Goal: Information Seeking & Learning: Learn about a topic

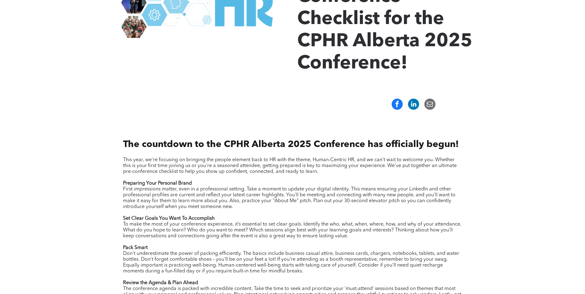
scroll to position [216, 0]
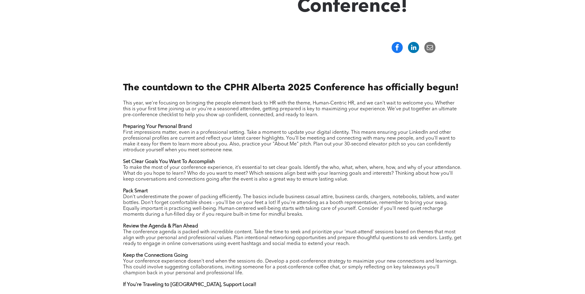
drag, startPoint x: 133, startPoint y: 136, endPoint x: 275, endPoint y: 150, distance: 142.5
click at [275, 150] on p "First impressions matter, even in a professional setting. Take a moment to upda…" at bounding box center [292, 141] width 339 height 23
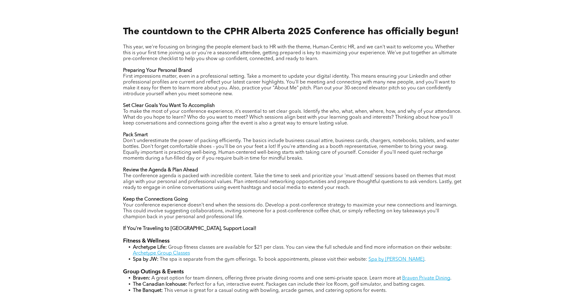
scroll to position [277, 0]
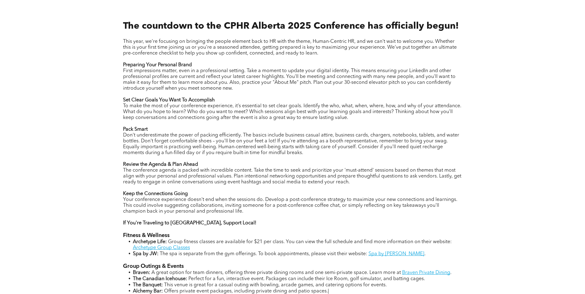
click at [210, 176] on span "The conference agenda is packed with incredible content. Take the time to seek …" at bounding box center [292, 176] width 338 height 17
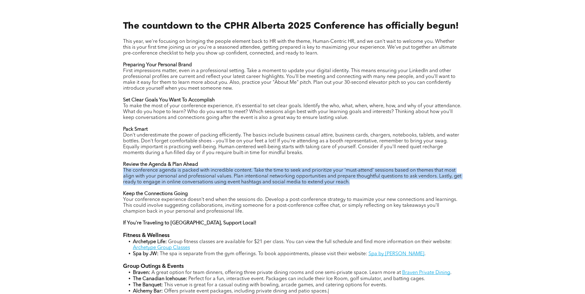
click at [210, 176] on span "The conference agenda is packed with incredible content. Take the time to seek …" at bounding box center [292, 176] width 338 height 17
drag, startPoint x: 210, startPoint y: 176, endPoint x: 169, endPoint y: 191, distance: 43.9
click at [169, 191] on p at bounding box center [292, 188] width 339 height 6
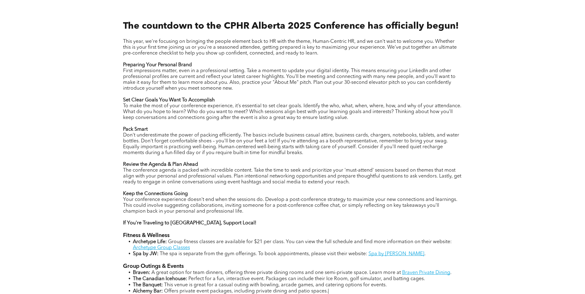
click at [165, 195] on strong "Keep the Connections Going" at bounding box center [155, 193] width 65 height 5
drag, startPoint x: 165, startPoint y: 195, endPoint x: 165, endPoint y: 202, distance: 6.8
click at [165, 202] on span "Your conference experience doesn't end when the sessions do. Develop a post-con…" at bounding box center [290, 205] width 334 height 17
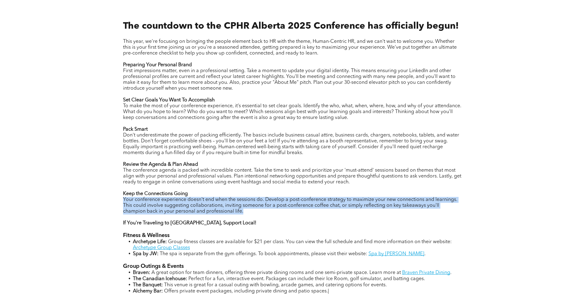
click at [165, 202] on span "Your conference experience doesn't end when the sessions do. Develop a post-con…" at bounding box center [290, 205] width 334 height 17
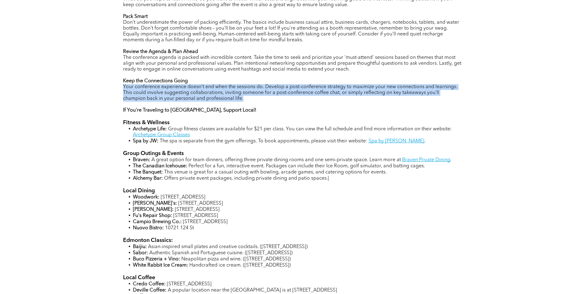
scroll to position [401, 0]
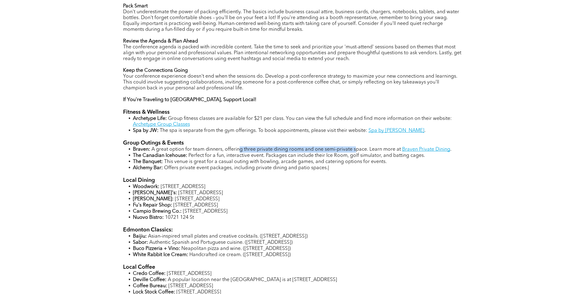
drag, startPoint x: 252, startPoint y: 151, endPoint x: 354, endPoint y: 151, distance: 102.9
click at [354, 151] on span "A great option for team dinners, offering three private dining rooms and one se…" at bounding box center [275, 149] width 249 height 5
drag, startPoint x: 354, startPoint y: 151, endPoint x: 328, endPoint y: 161, distance: 28.5
click at [328, 161] on span "This venue is great for a casual outing with bowling, arcade games, and caterin…" at bounding box center [275, 161] width 223 height 5
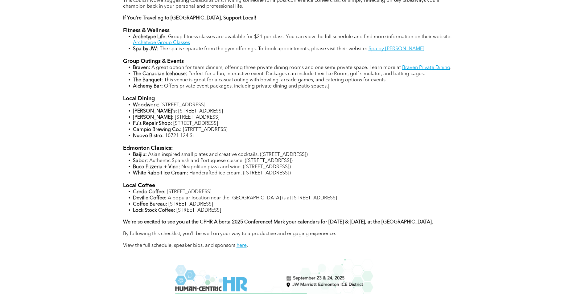
scroll to position [493, 0]
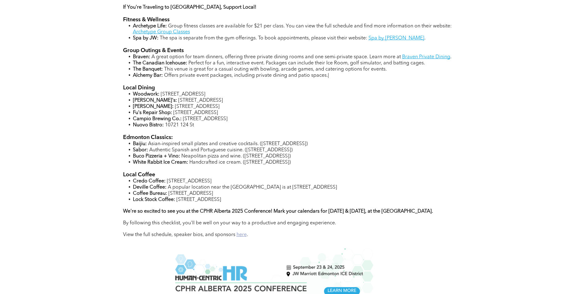
click at [242, 234] on link "here" at bounding box center [241, 234] width 10 height 5
